Goal: Register for event/course

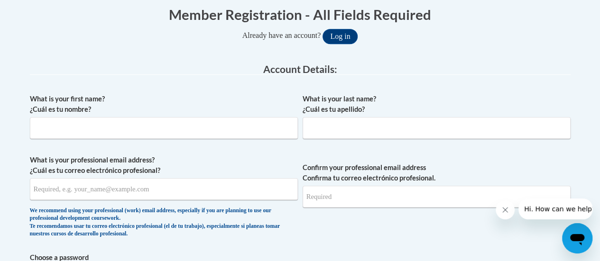
scroll to position [202, 0]
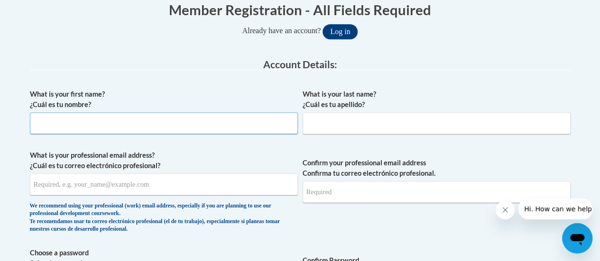
click at [173, 123] on input "What is your first name? ¿Cuál es tu nombre?" at bounding box center [164, 123] width 268 height 22
type input "Megan"
click at [311, 119] on input "What is your last name? ¿Cuál es tu apellido?" at bounding box center [437, 123] width 268 height 22
type input "Aust"
click at [126, 178] on input "What is your professional email address? ¿Cuál es tu correo electrónico profesi…" at bounding box center [164, 185] width 268 height 22
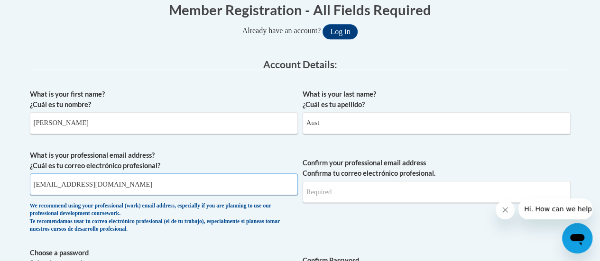
type input "megan.aust@rusd.org"
click at [390, 189] on input "Confirm your professional email address Confirma tu correo electrónico profesio…" at bounding box center [437, 192] width 268 height 22
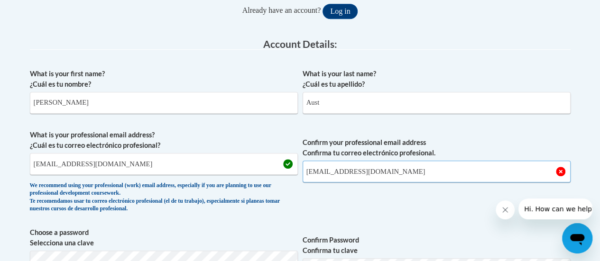
scroll to position [230, 0]
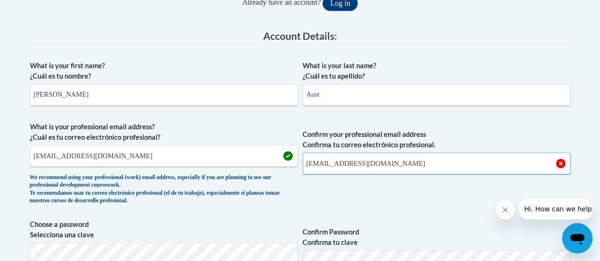
type input "megan.aust@rusd.org"
click at [393, 200] on span "Confirm your professional email address Confirma tu correo electrónico profesio…" at bounding box center [437, 166] width 268 height 88
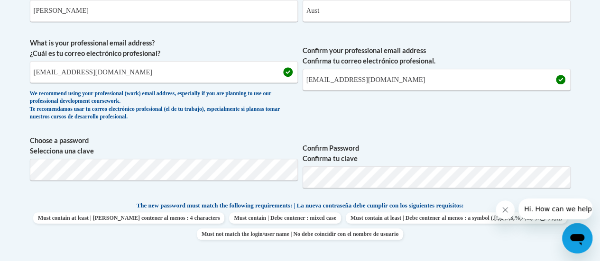
scroll to position [327, 0]
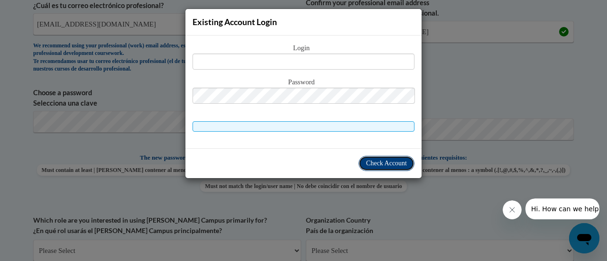
click at [376, 163] on span "Check Account" at bounding box center [386, 163] width 41 height 7
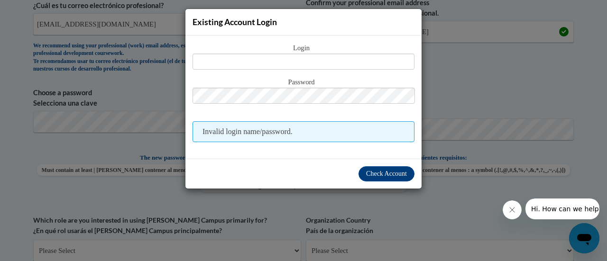
click at [457, 73] on div "Existing Account Login Login Password Invalid login name/password. Check Account" at bounding box center [303, 130] width 607 height 261
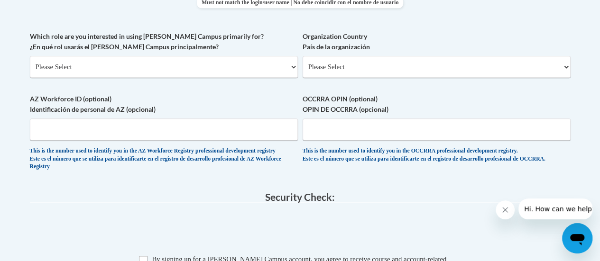
scroll to position [549, 0]
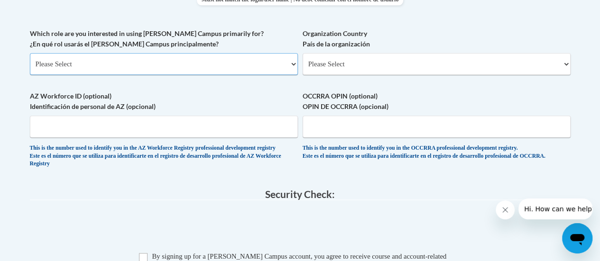
click at [228, 64] on select "Please Select College/University | Colegio/Universidad Community/Nonprofit Part…" at bounding box center [164, 64] width 268 height 22
select select "fbf2d438-af2f-41f8-98f1-81c410e29de3"
click at [30, 53] on select "Please Select College/University | Colegio/Universidad Community/Nonprofit Part…" at bounding box center [164, 64] width 268 height 22
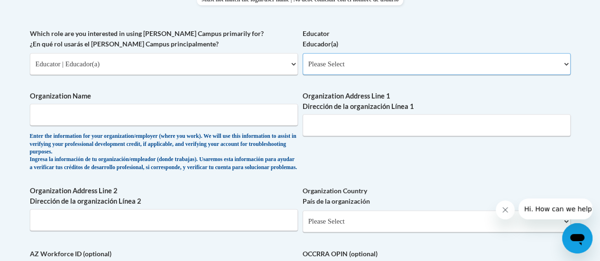
click at [353, 61] on select "Please Select Early Learning/Daycare Teacher/Family Home Care Provider | Maestr…" at bounding box center [437, 64] width 268 height 22
select select "8e40623d-54d0-45cd-9f92-5df65cd3f8cf"
click at [303, 53] on select "Please Select Early Learning/Daycare Teacher/Family Home Care Provider | Maestr…" at bounding box center [437, 64] width 268 height 22
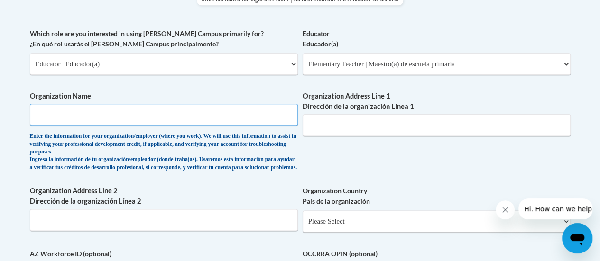
click at [217, 117] on input "Organization Name" at bounding box center [164, 115] width 268 height 22
type input "Racine Unified School District"
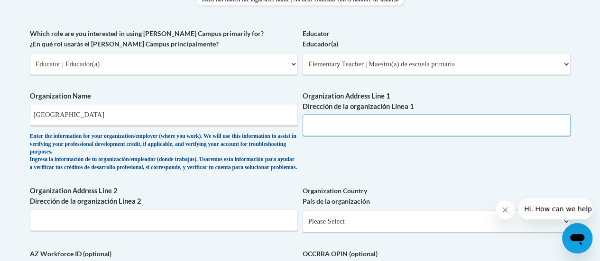
click at [368, 121] on input "Organization Address Line 1 Dirección de la organización Línea 1" at bounding box center [437, 125] width 268 height 22
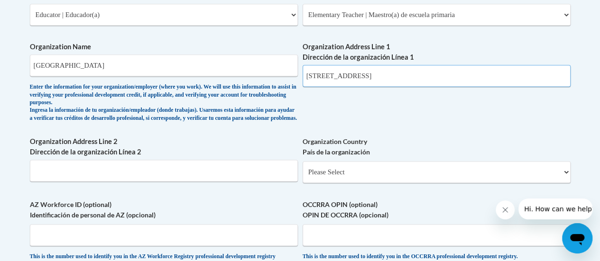
scroll to position [598, 0]
type input "3109 Mt Pleasant St."
click at [382, 180] on select "Please Select United States | Estados Unidos Outside of the United States | Fue…" at bounding box center [437, 172] width 268 height 22
select select "ad49bcad-a171-4b2e-b99c-48b446064914"
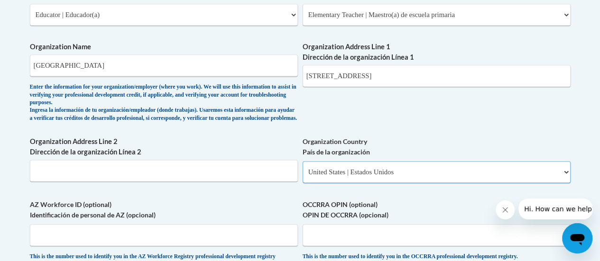
click at [303, 168] on select "Please Select United States | Estados Unidos Outside of the United States | Fue…" at bounding box center [437, 172] width 268 height 22
select select
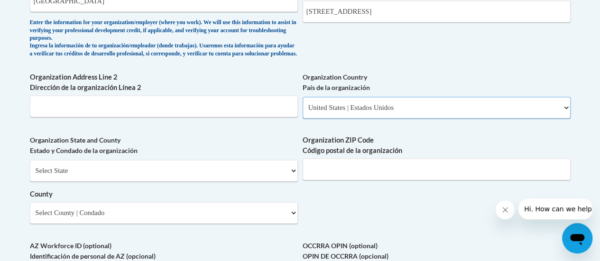
scroll to position [667, 0]
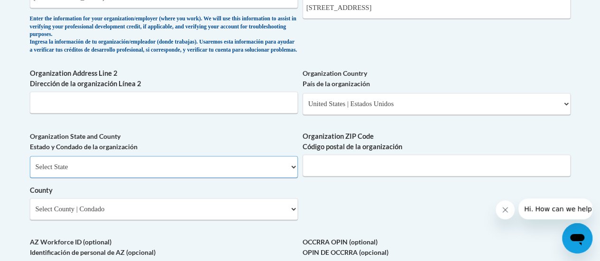
click at [220, 169] on select "Select State Alabama Alaska Arizona Arkansas California Colorado Connecticut De…" at bounding box center [164, 167] width 268 height 22
select select "Wisconsin"
click at [30, 163] on select "Select State Alabama Alaska Arizona Arkansas California Colorado Connecticut De…" at bounding box center [164, 167] width 268 height 22
click at [359, 167] on input "Organization ZIP Code Código postal de la organización" at bounding box center [437, 166] width 268 height 22
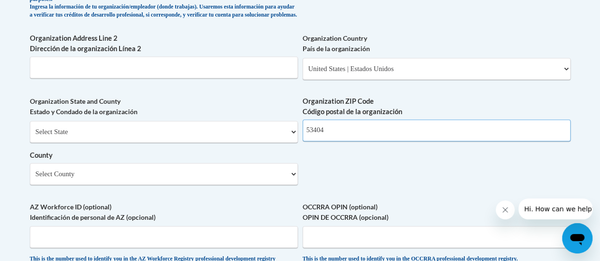
scroll to position [714, 0]
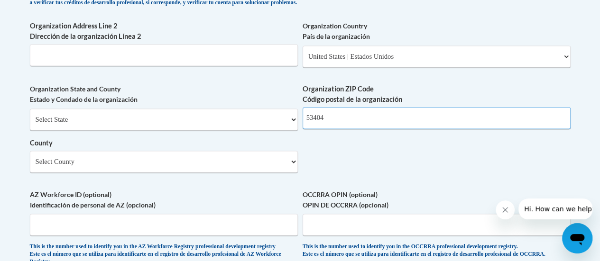
type input "53404"
click at [245, 171] on select "Select County Adams Ashland Barron Bayfield Brown Buffalo Burnett Calumet Chipp…" at bounding box center [164, 162] width 268 height 22
select select "Racine"
click at [30, 158] on select "Select County Adams Ashland Barron Bayfield Brown Buffalo Burnett Calumet Chipp…" at bounding box center [164, 162] width 268 height 22
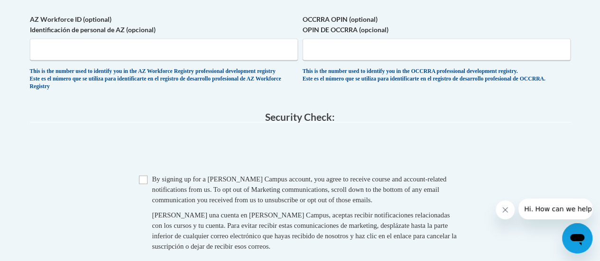
scroll to position [907, 0]
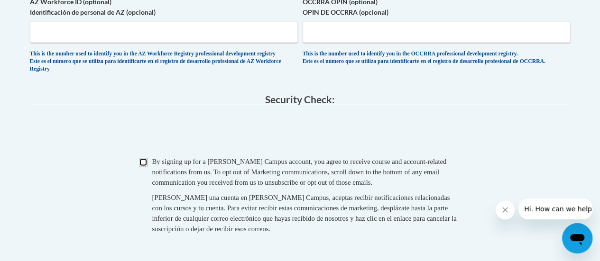
click at [142, 167] on input "Checkbox" at bounding box center [143, 162] width 9 height 9
checkbox input "true"
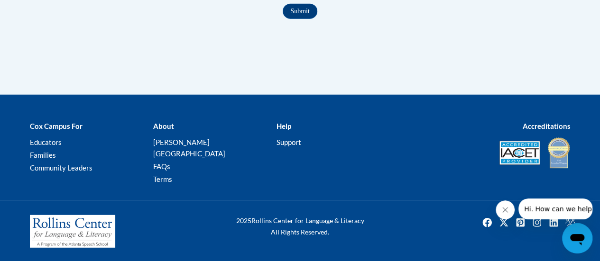
scroll to position [1170, 0]
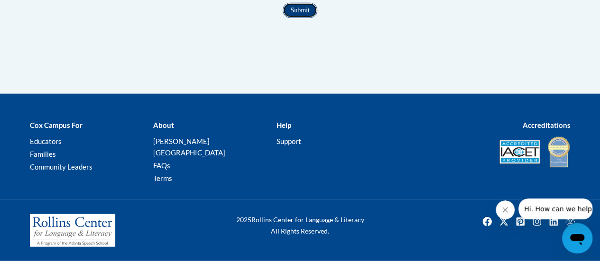
click at [304, 18] on input "Submit" at bounding box center [300, 10] width 34 height 15
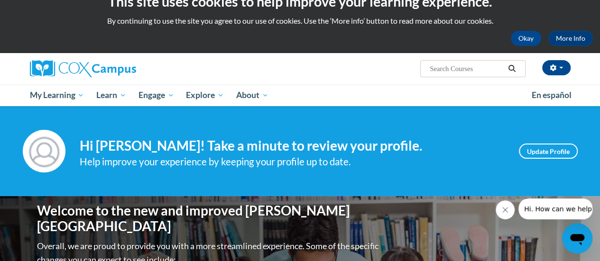
scroll to position [18, 0]
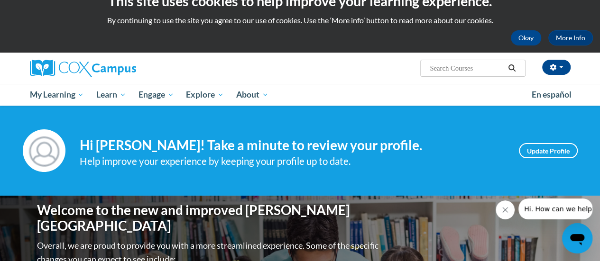
click at [504, 211] on icon "Close message from company" at bounding box center [505, 210] width 8 height 8
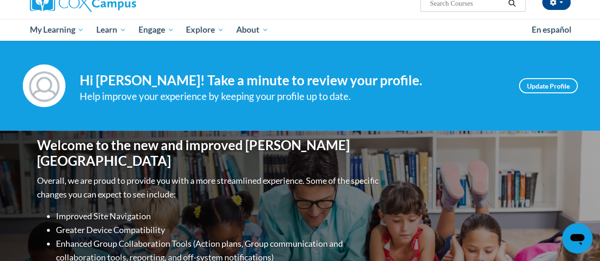
scroll to position [84, 0]
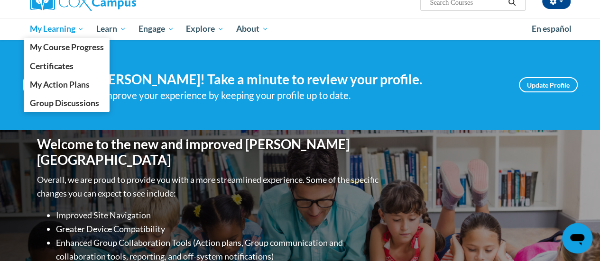
click at [90, 30] on link "My Learning" at bounding box center [57, 29] width 67 height 22
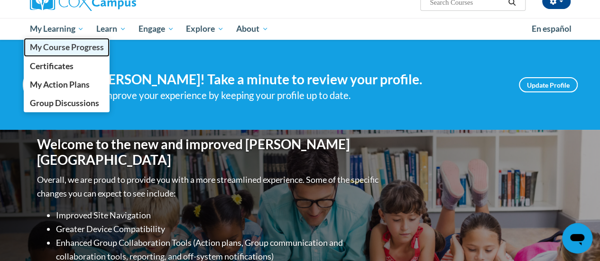
click at [84, 38] on link "My Course Progress" at bounding box center [67, 47] width 86 height 18
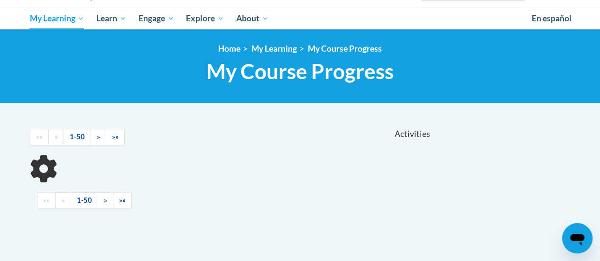
scroll to position [95, 0]
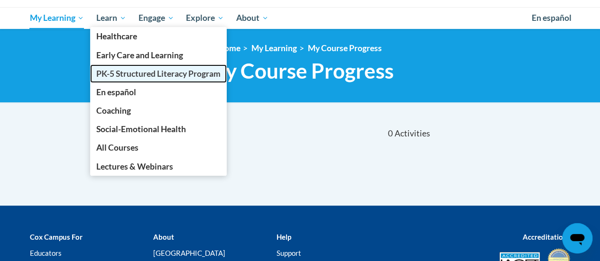
click at [133, 70] on span "PK-5 Structured Literacy Program" at bounding box center [158, 74] width 124 height 10
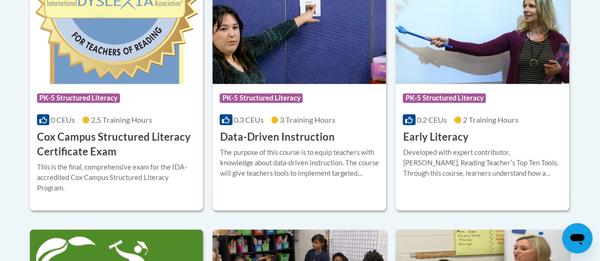
scroll to position [446, 0]
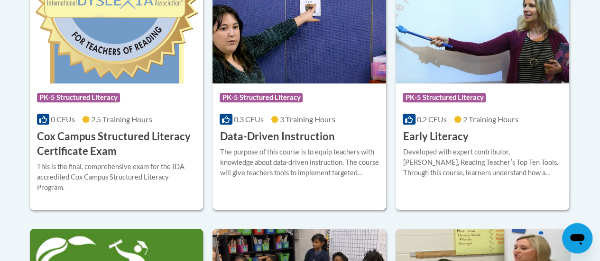
click at [272, 193] on div "Course Category: PK-5 Structured Literacy 0.3 CEUs 3 Training Hours COURSE Data…" at bounding box center [299, 98] width 174 height 223
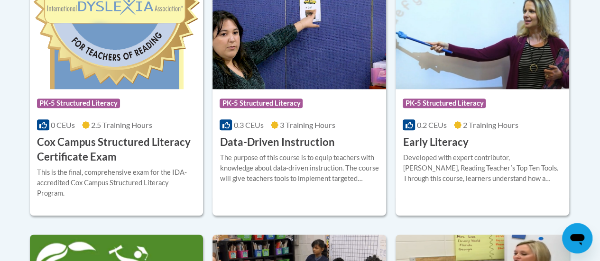
scroll to position [446, 0]
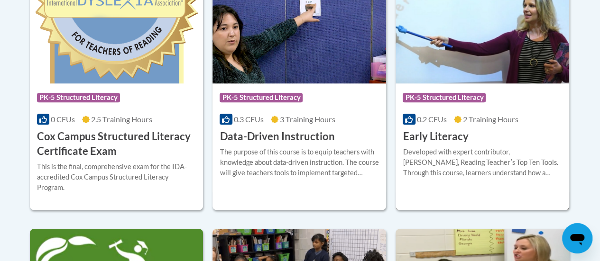
click at [451, 110] on div "Course Category: PK-5 Structured Literacy 0.2 CEUs 2 Training Hours COURSE Earl…" at bounding box center [483, 113] width 174 height 61
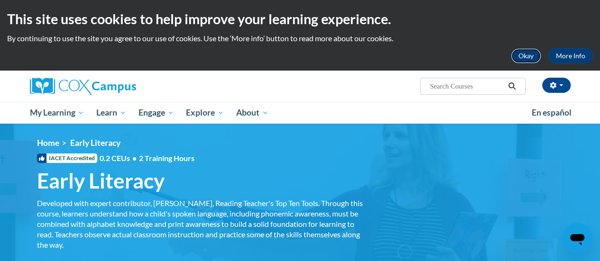
click at [525, 49] on button "Okay" at bounding box center [526, 55] width 30 height 15
